Goal: Navigation & Orientation: Find specific page/section

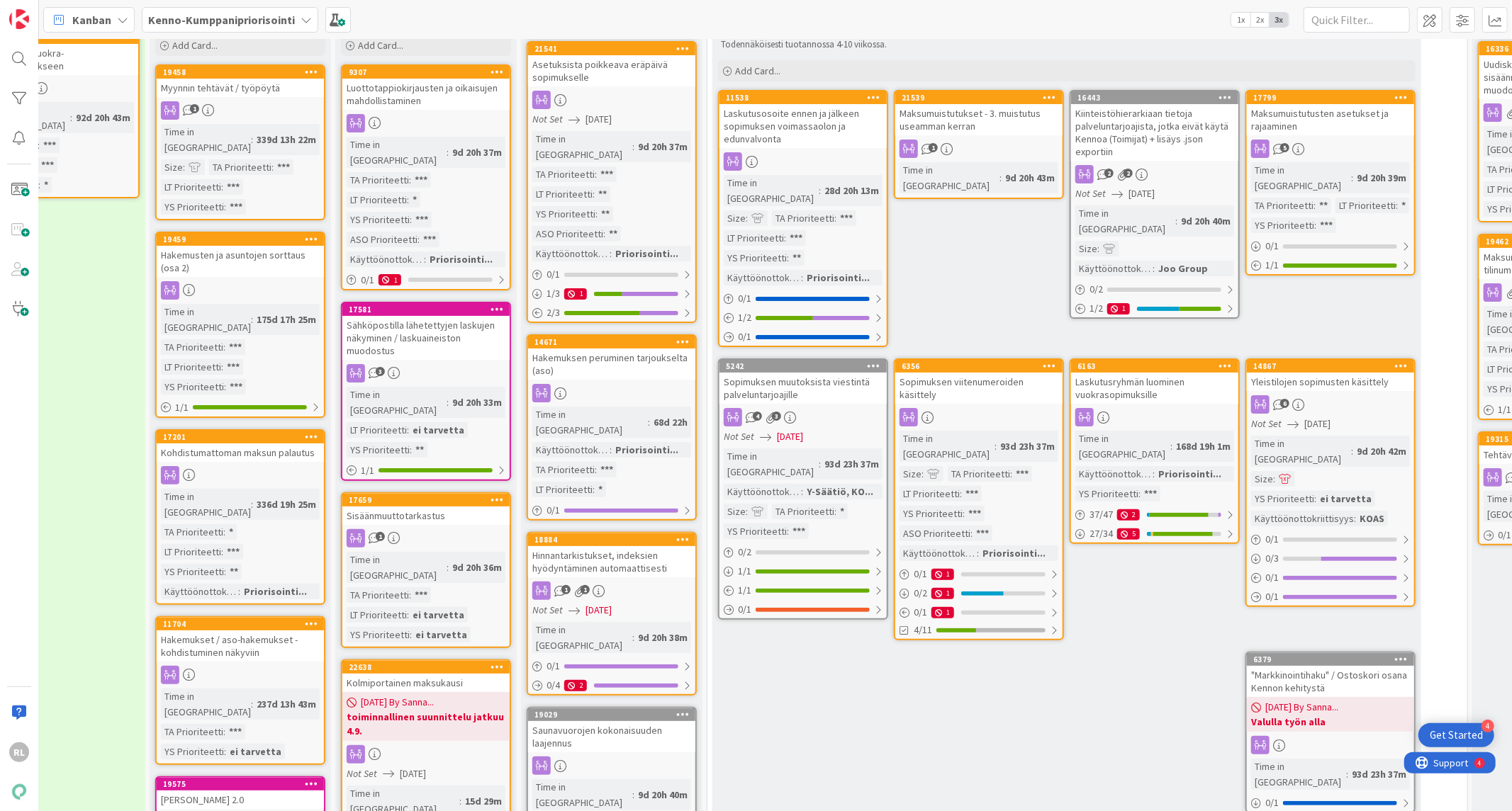
scroll to position [0, 451]
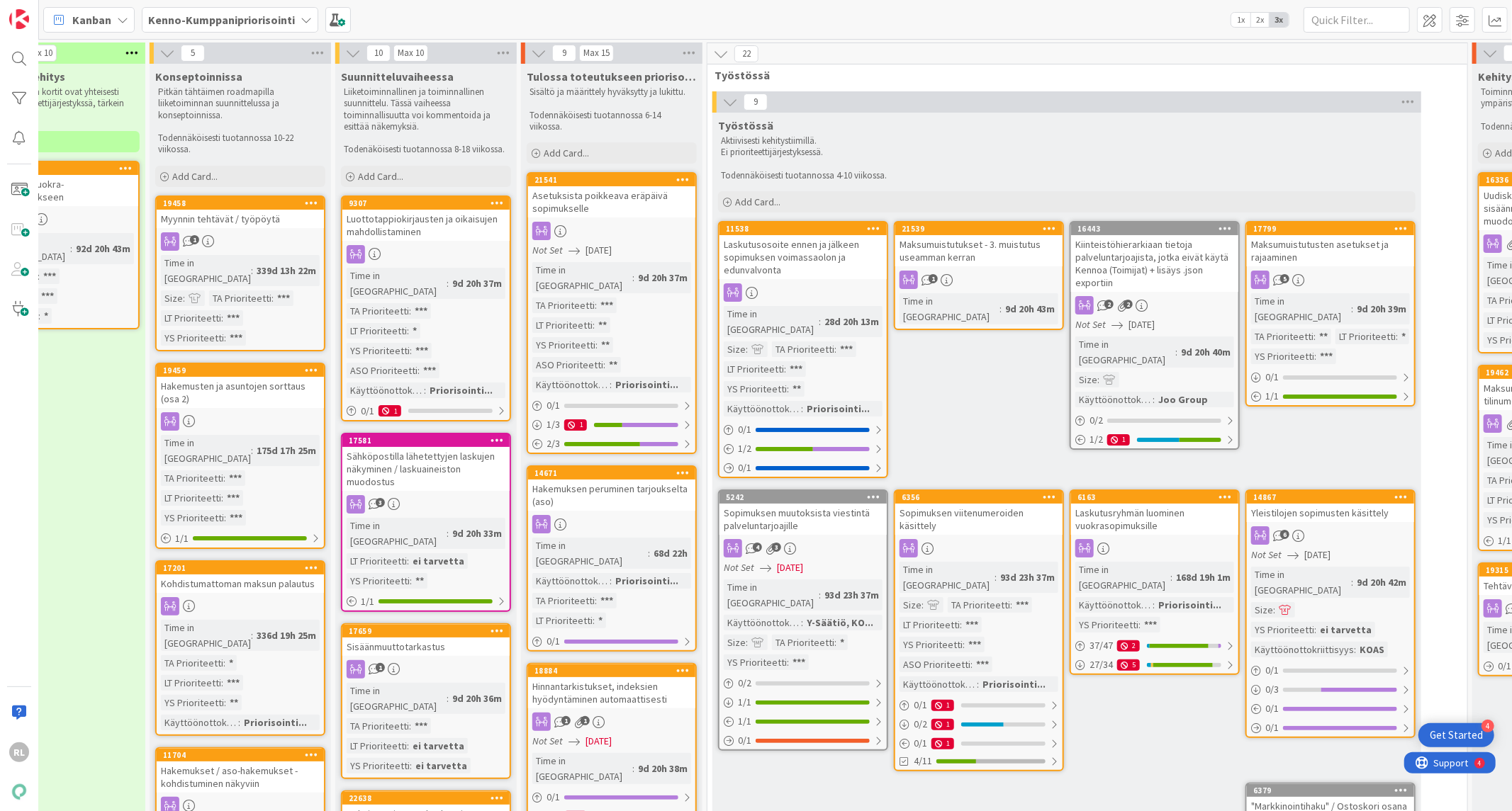
click at [951, 248] on div "Maksumuistutukset - 3. muistutus useamman kerran" at bounding box center [979, 250] width 168 height 31
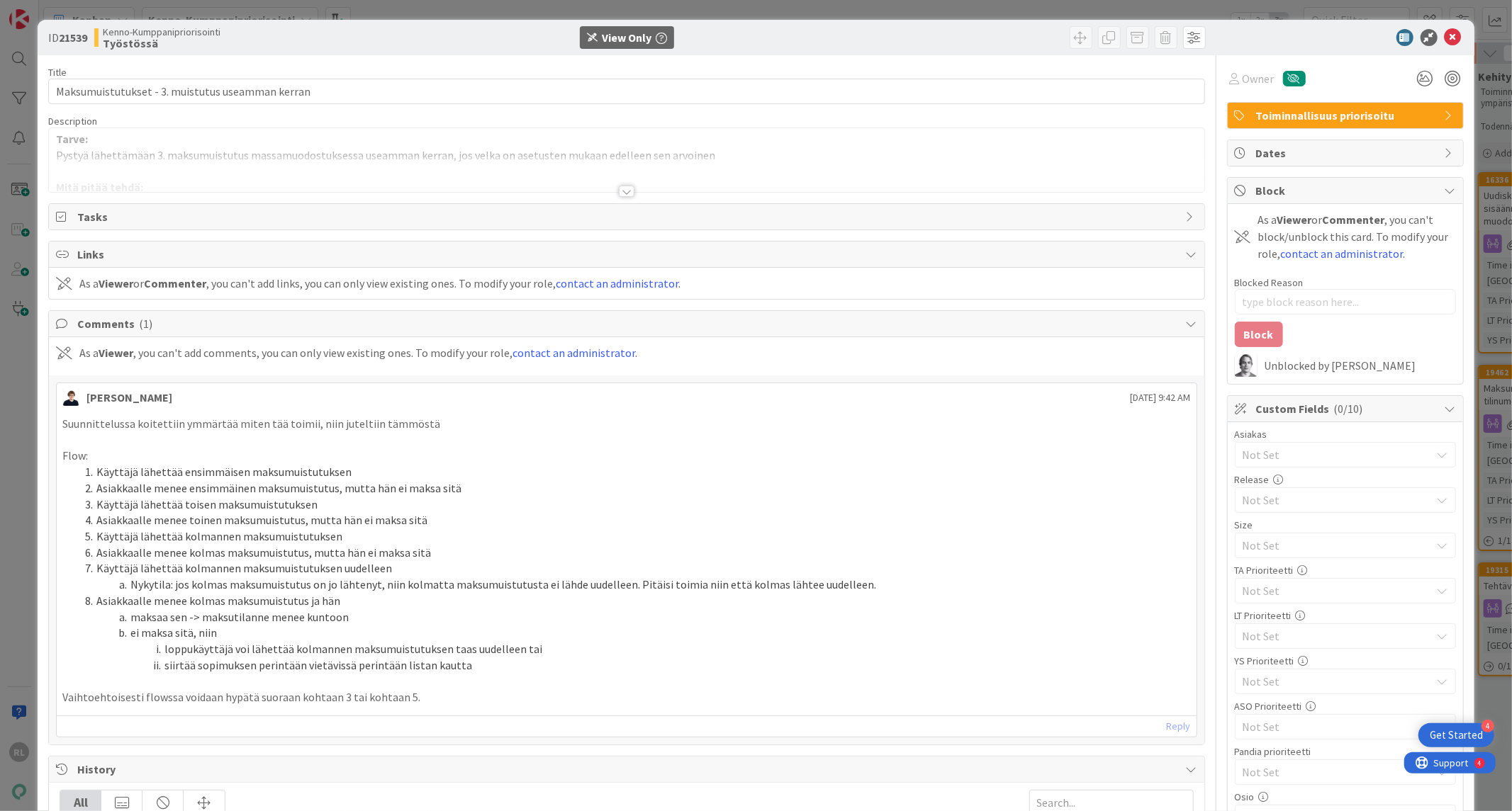
click at [621, 190] on div at bounding box center [626, 192] width 16 height 12
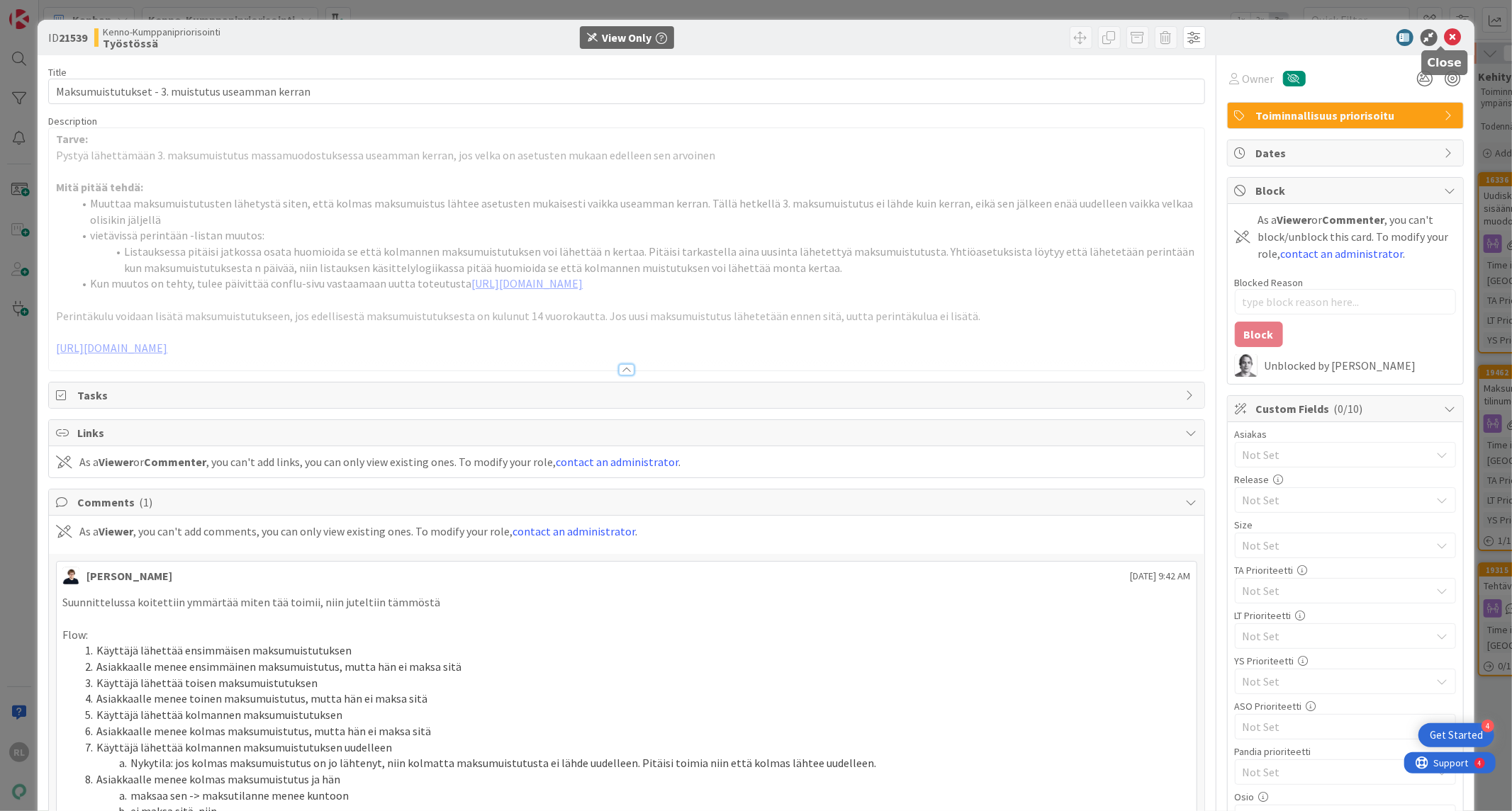
click at [1444, 41] on icon at bounding box center [1453, 38] width 17 height 17
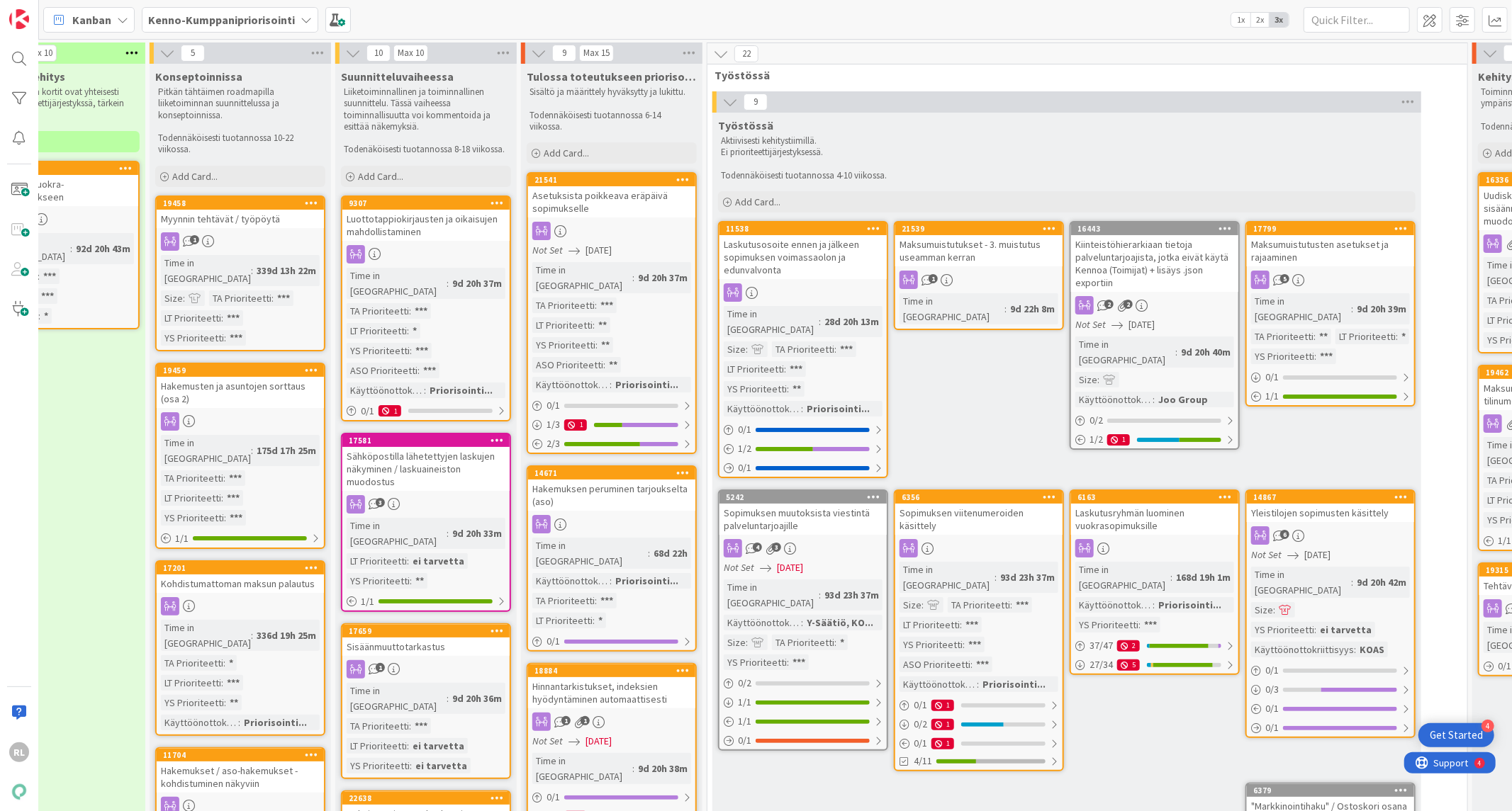
click at [1291, 265] on div "Maksumuistutusten asetukset ja rajaaminen" at bounding box center [1330, 250] width 168 height 31
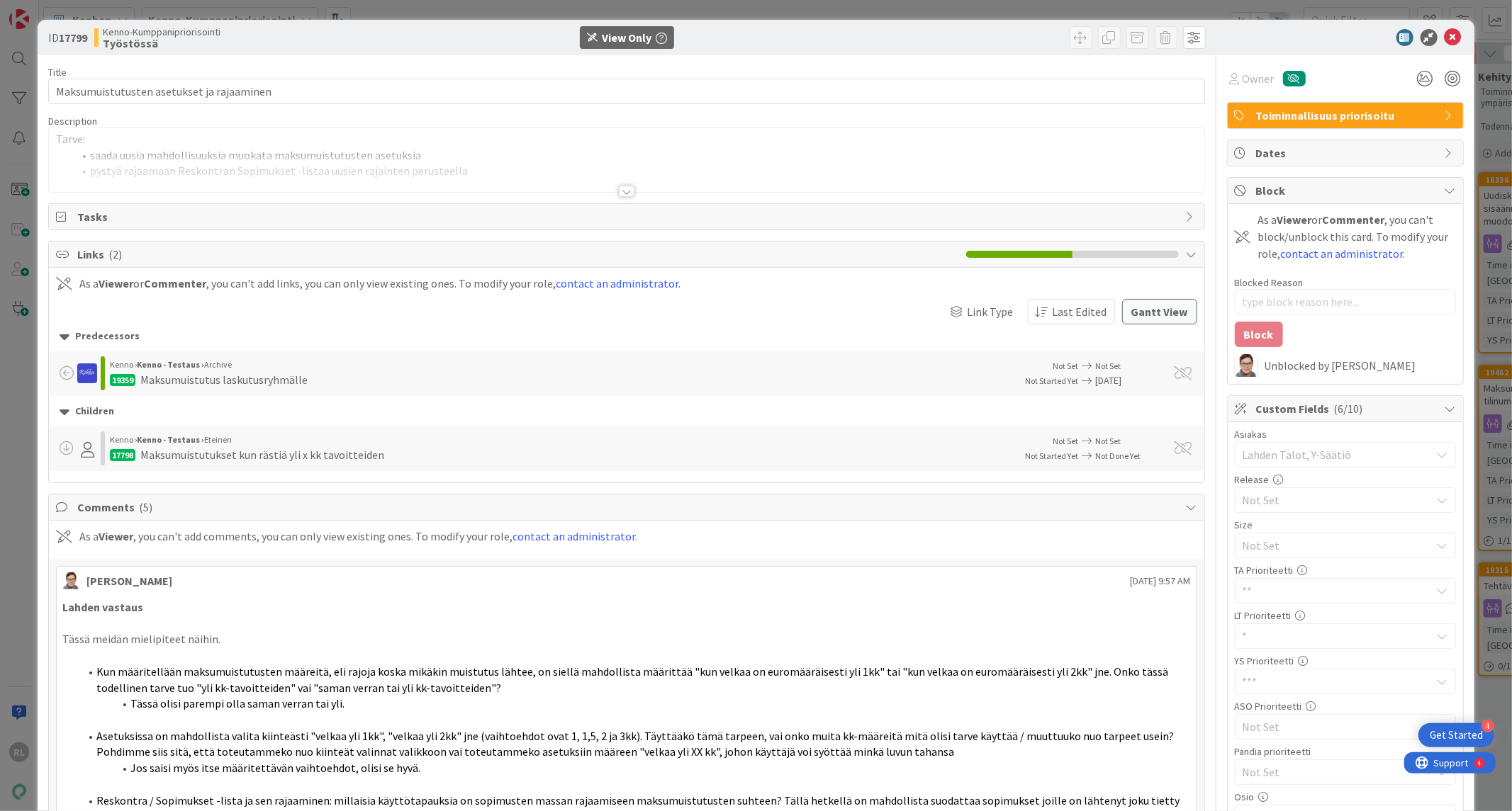
type textarea "x"
click at [621, 190] on div at bounding box center [626, 192] width 16 height 12
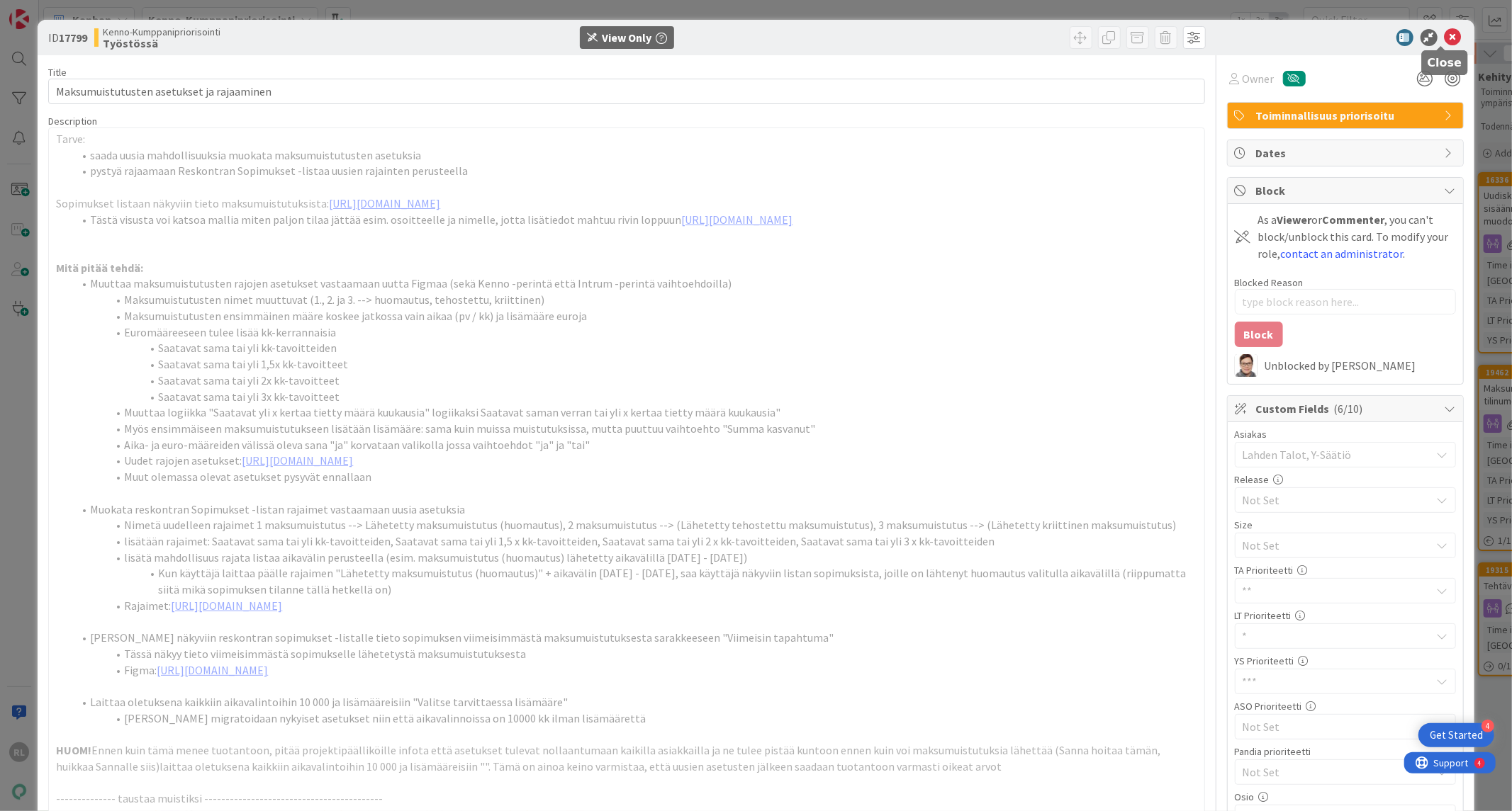
click at [1444, 38] on icon at bounding box center [1453, 38] width 17 height 17
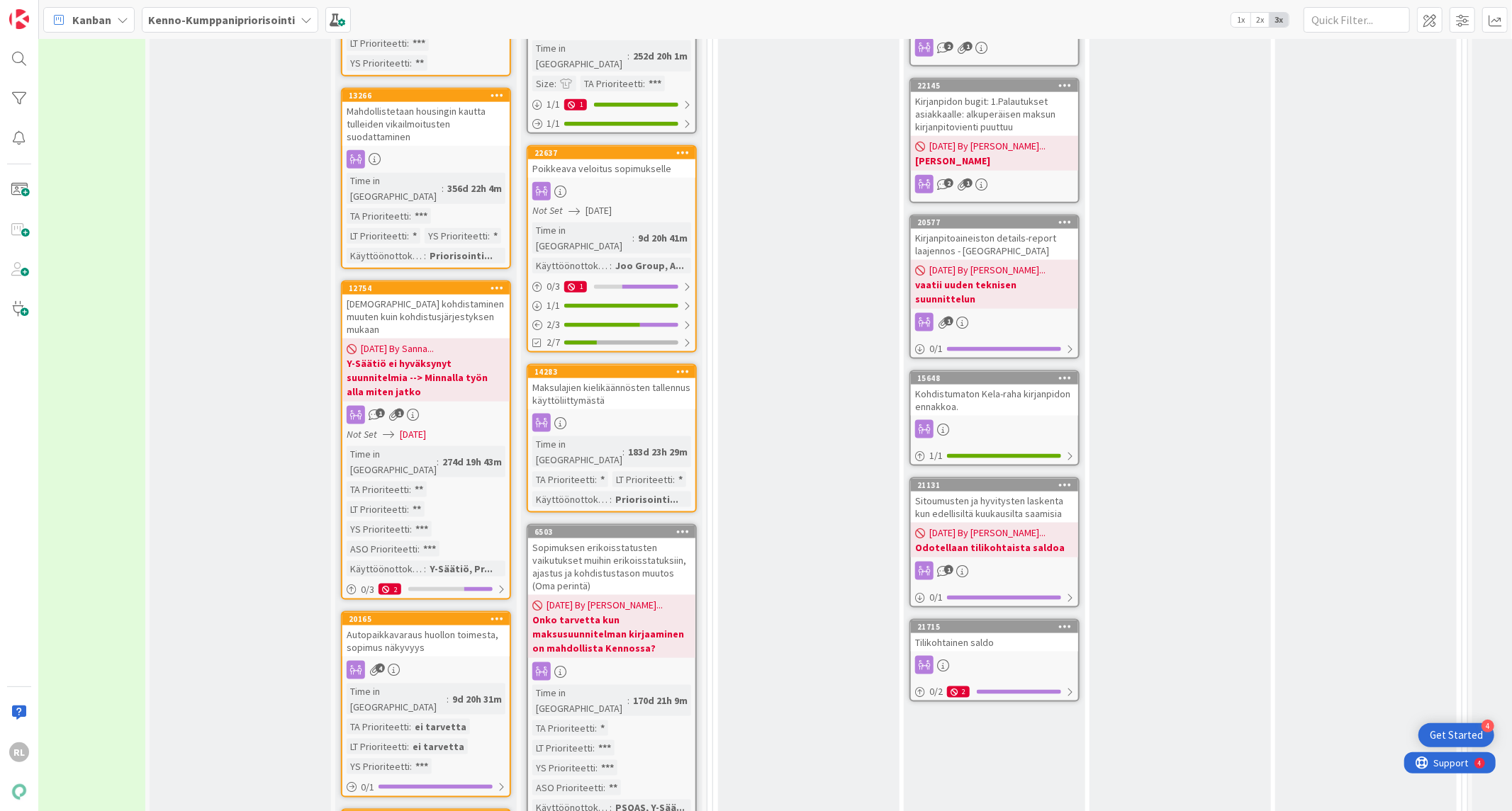
scroll to position [1443, 451]
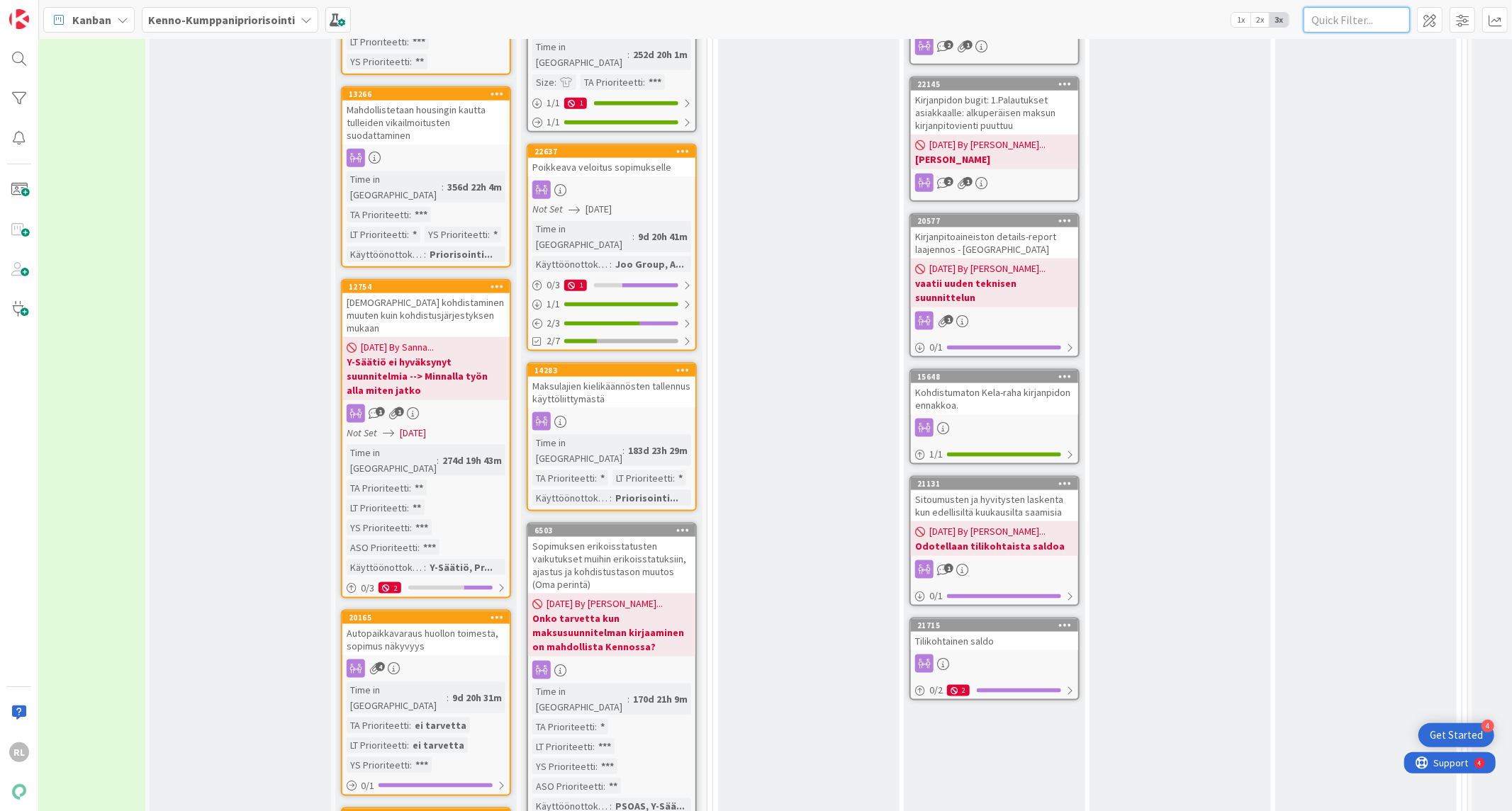
click at [1331, 19] on input "text" at bounding box center [1357, 20] width 107 height 26
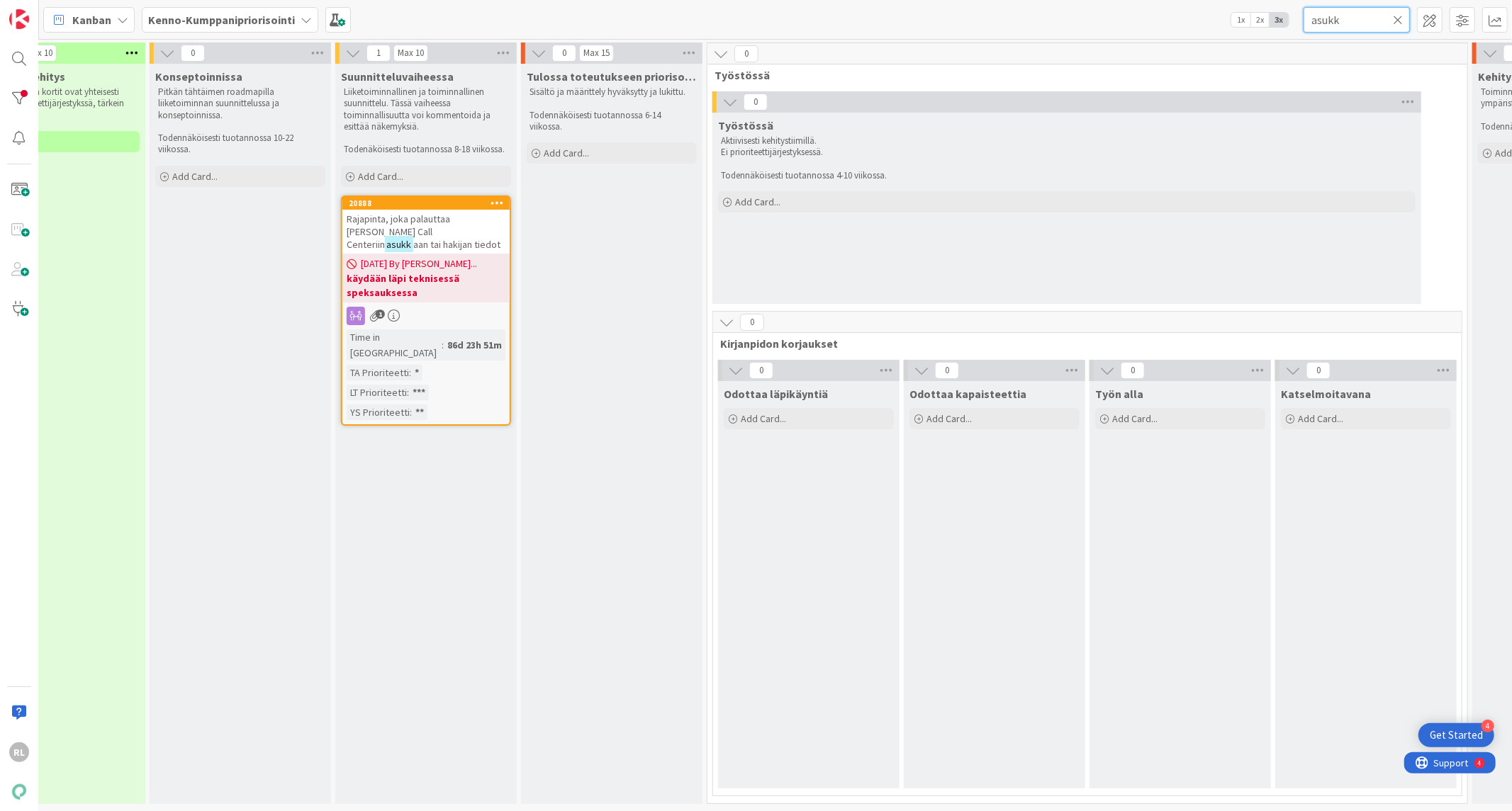
scroll to position [5, 451]
type input "a"
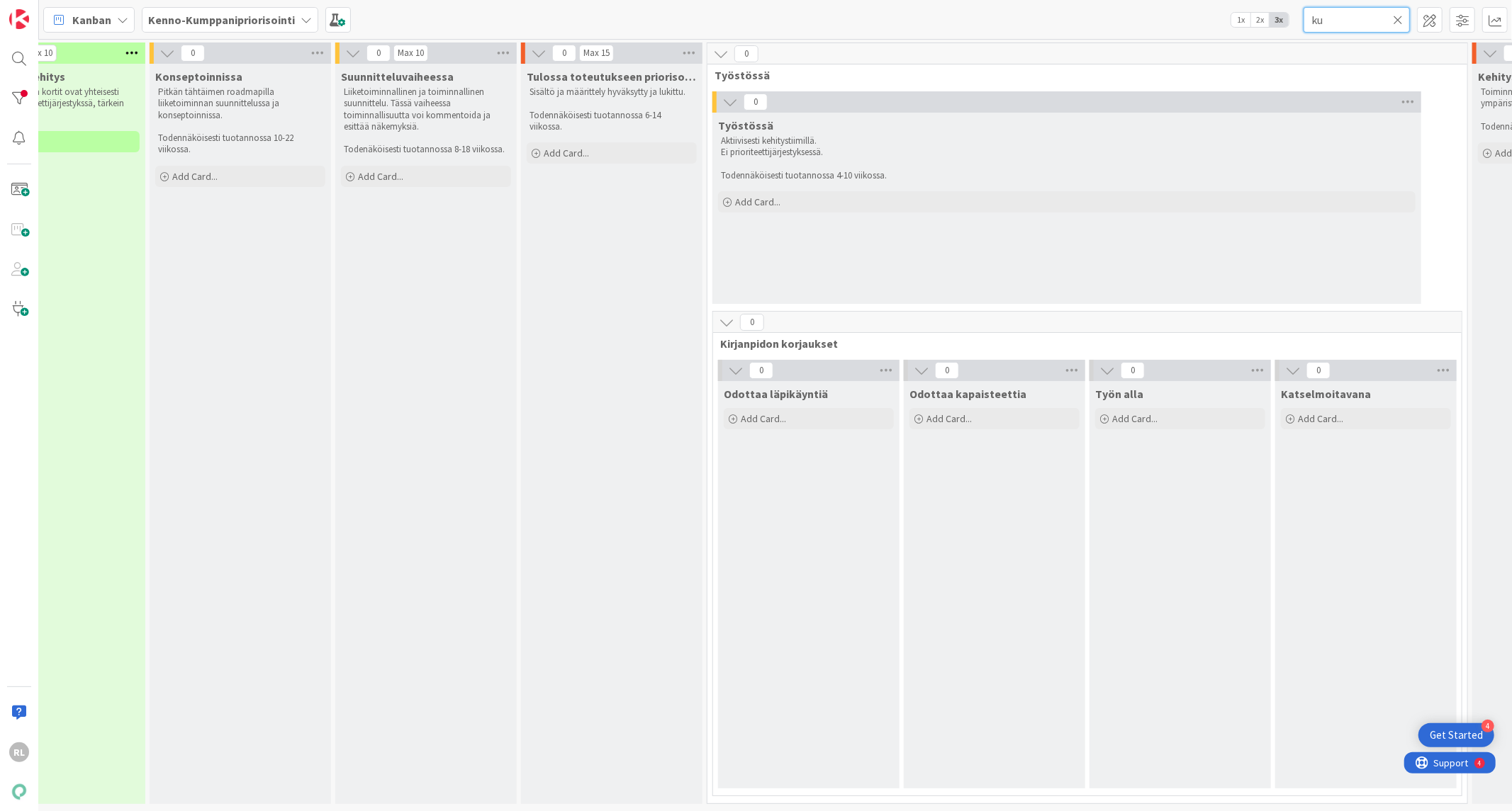
type input "k"
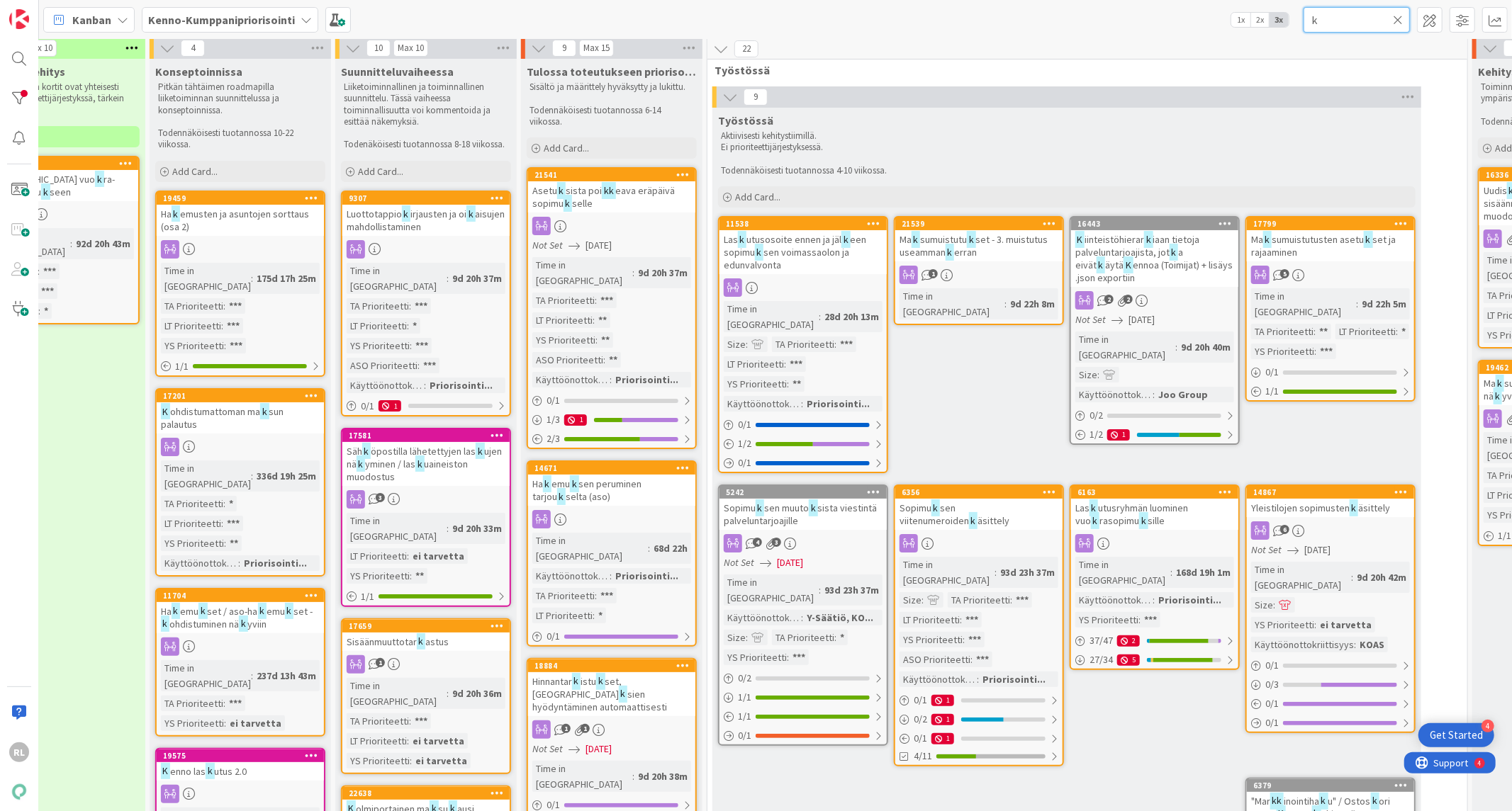
scroll to position [1443, 451]
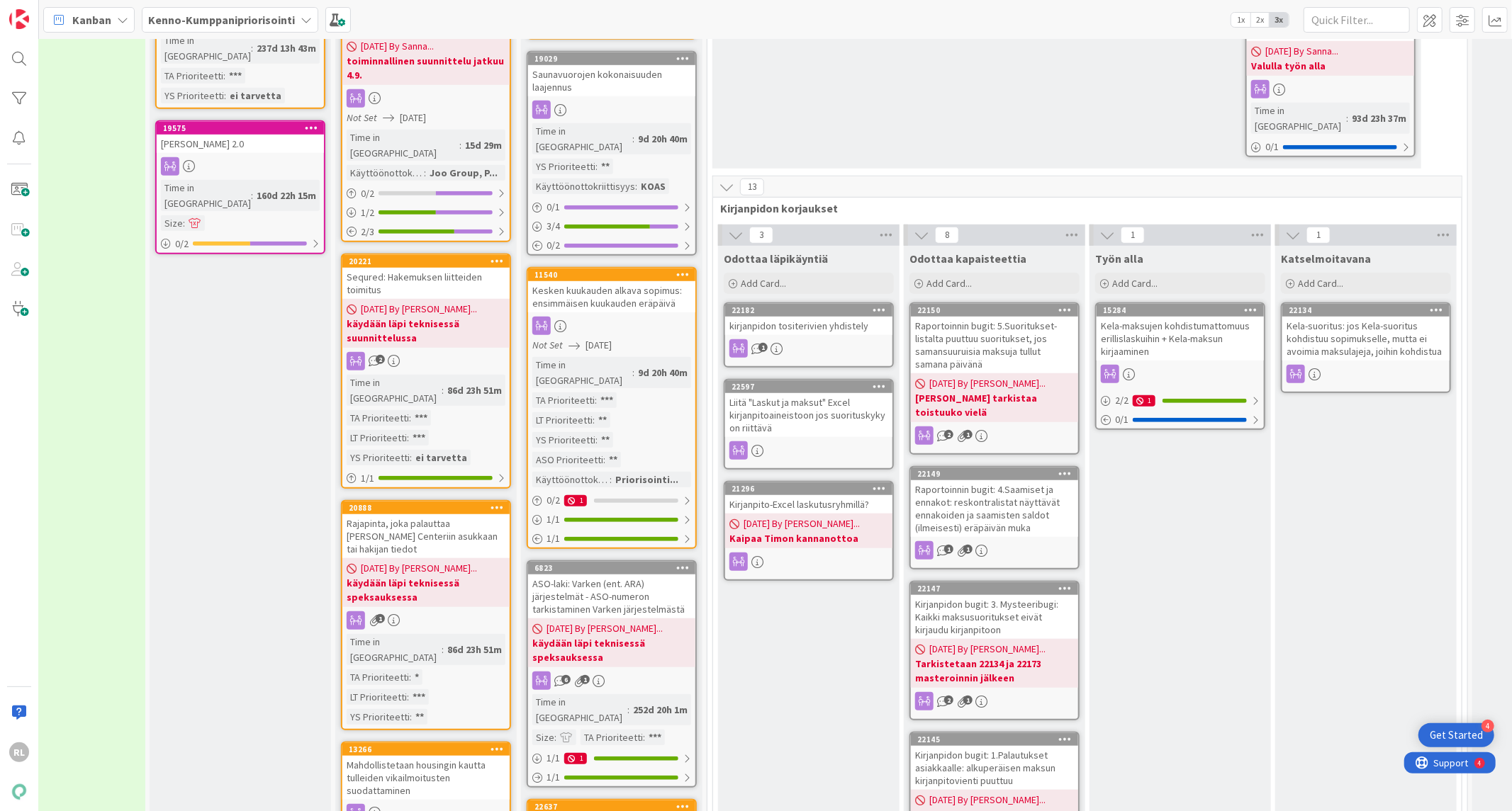
scroll to position [525, 451]
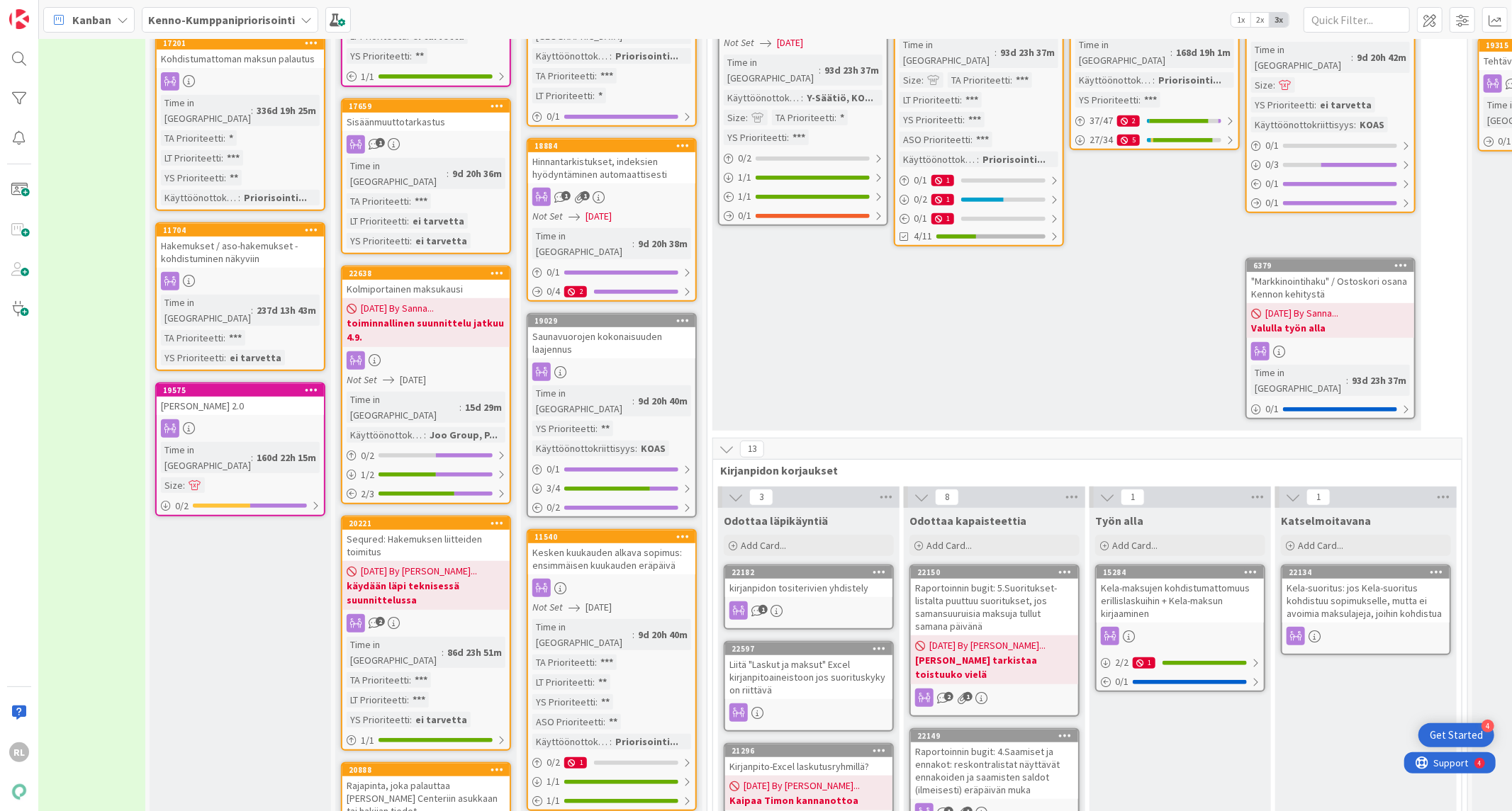
click at [1359, 578] on div "Kela-suoritus: jos Kela-suoritus kohdistuu sopimukselle, mutta ei avoimia maksu…" at bounding box center [1366, 600] width 168 height 44
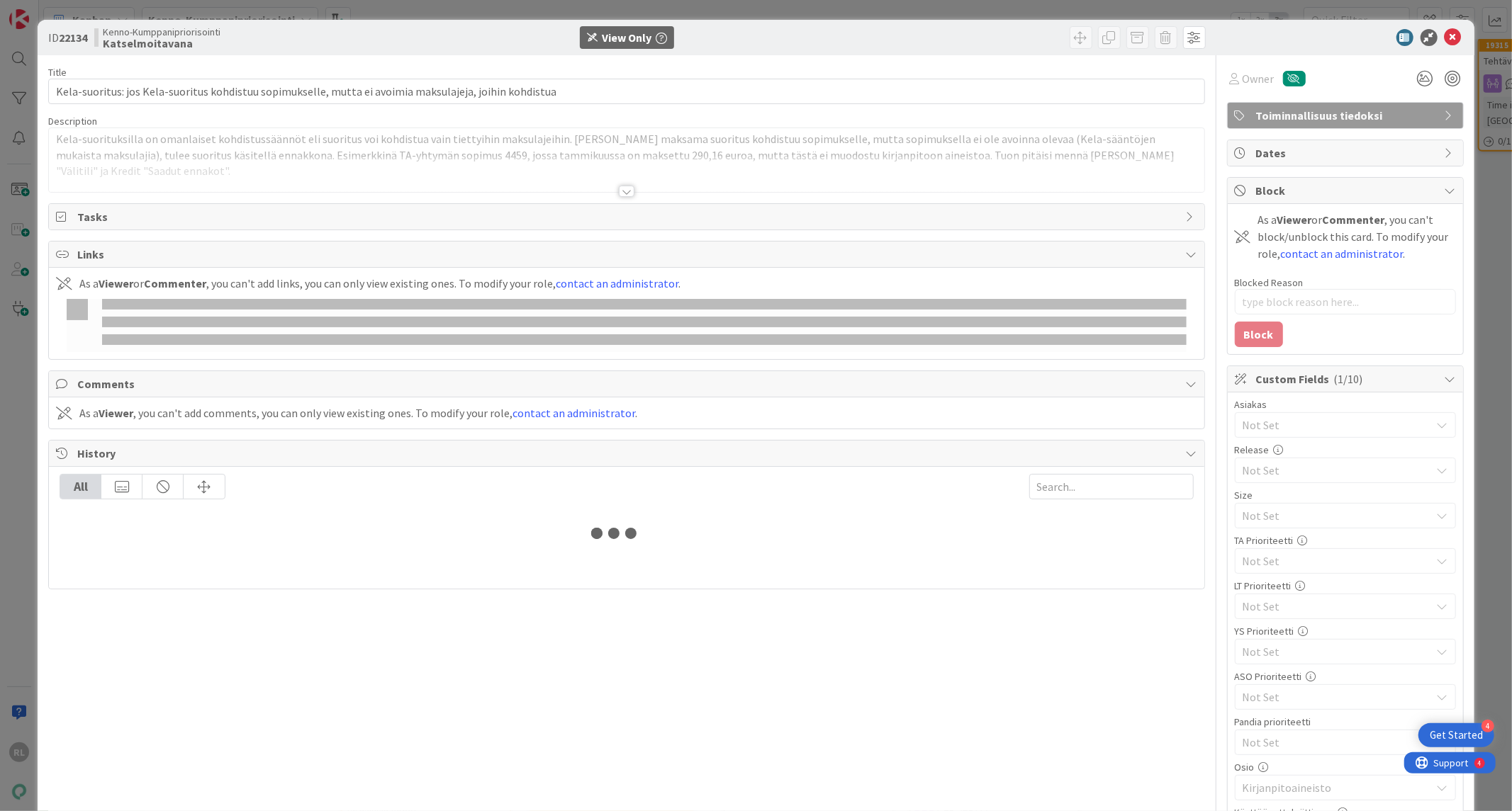
type textarea "x"
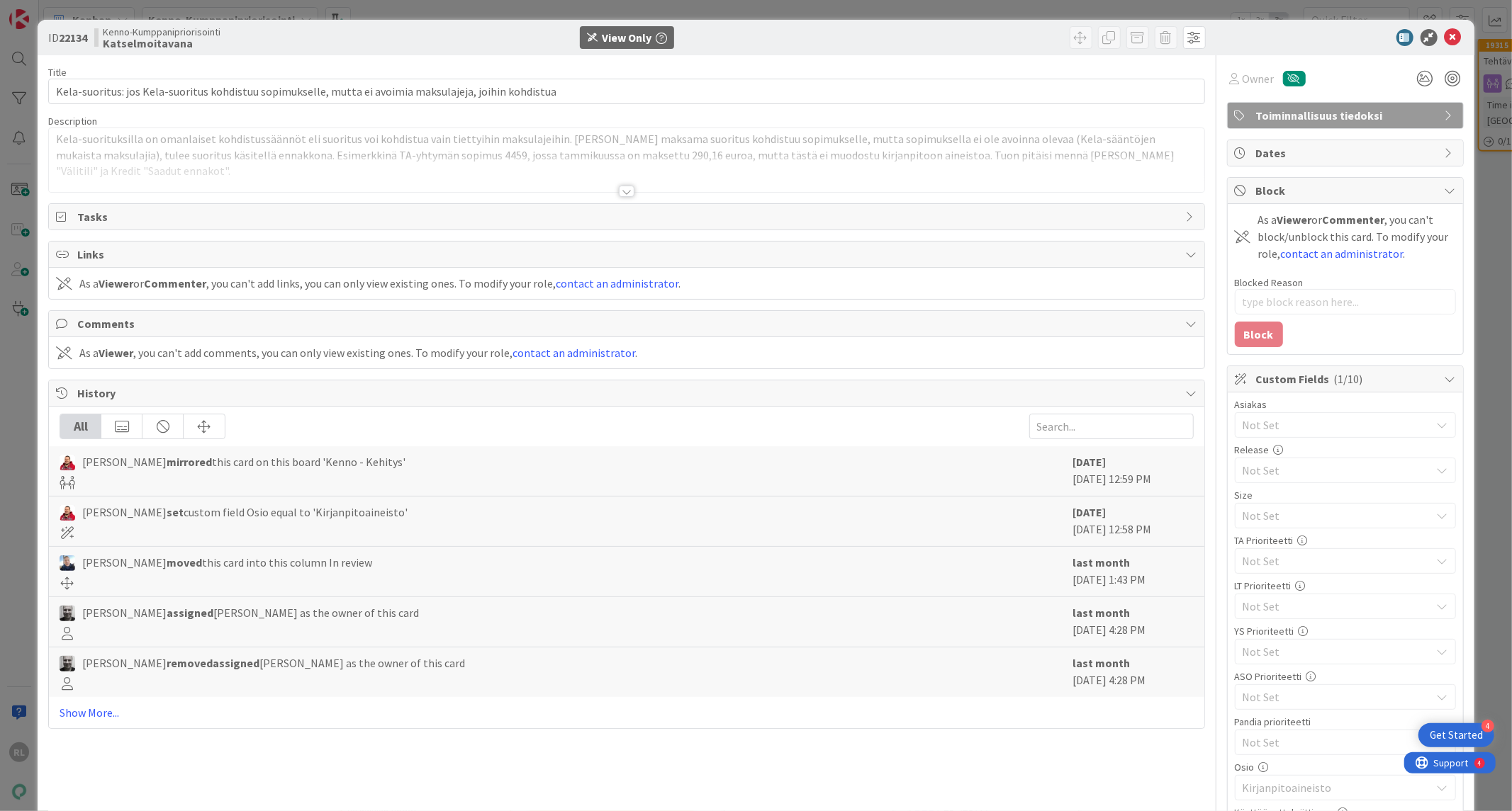
click at [619, 190] on div at bounding box center [626, 192] width 16 height 12
click at [619, 189] on div at bounding box center [626, 193] width 16 height 12
click at [1441, 24] on div "ID 22134 Kenno-Kumppanipriorisointi Katselmoitavana View Only" at bounding box center [756, 38] width 1436 height 36
click at [1444, 33] on icon at bounding box center [1453, 38] width 17 height 17
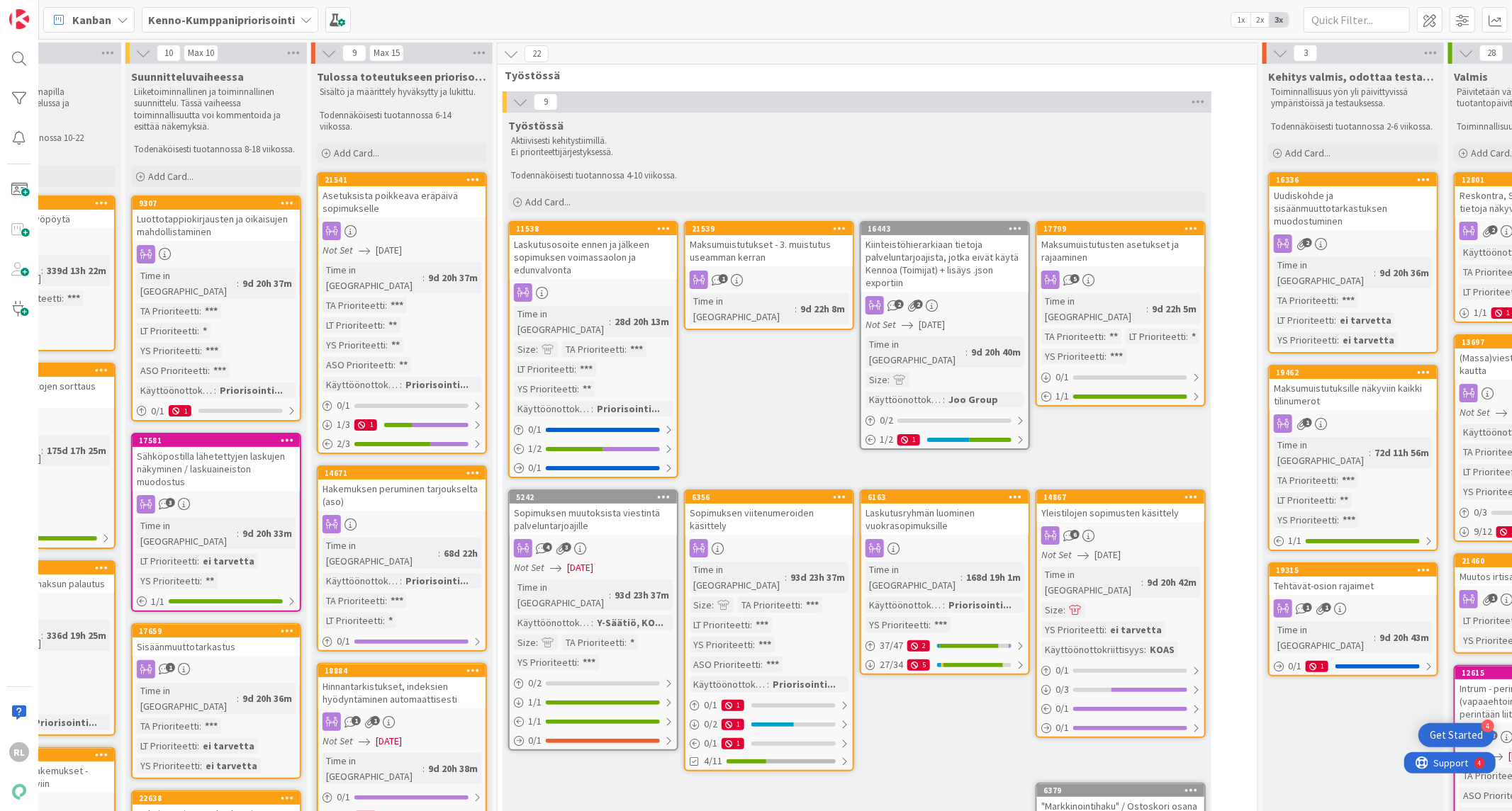
scroll to position [0, 564]
